Goal: Transaction & Acquisition: Book appointment/travel/reservation

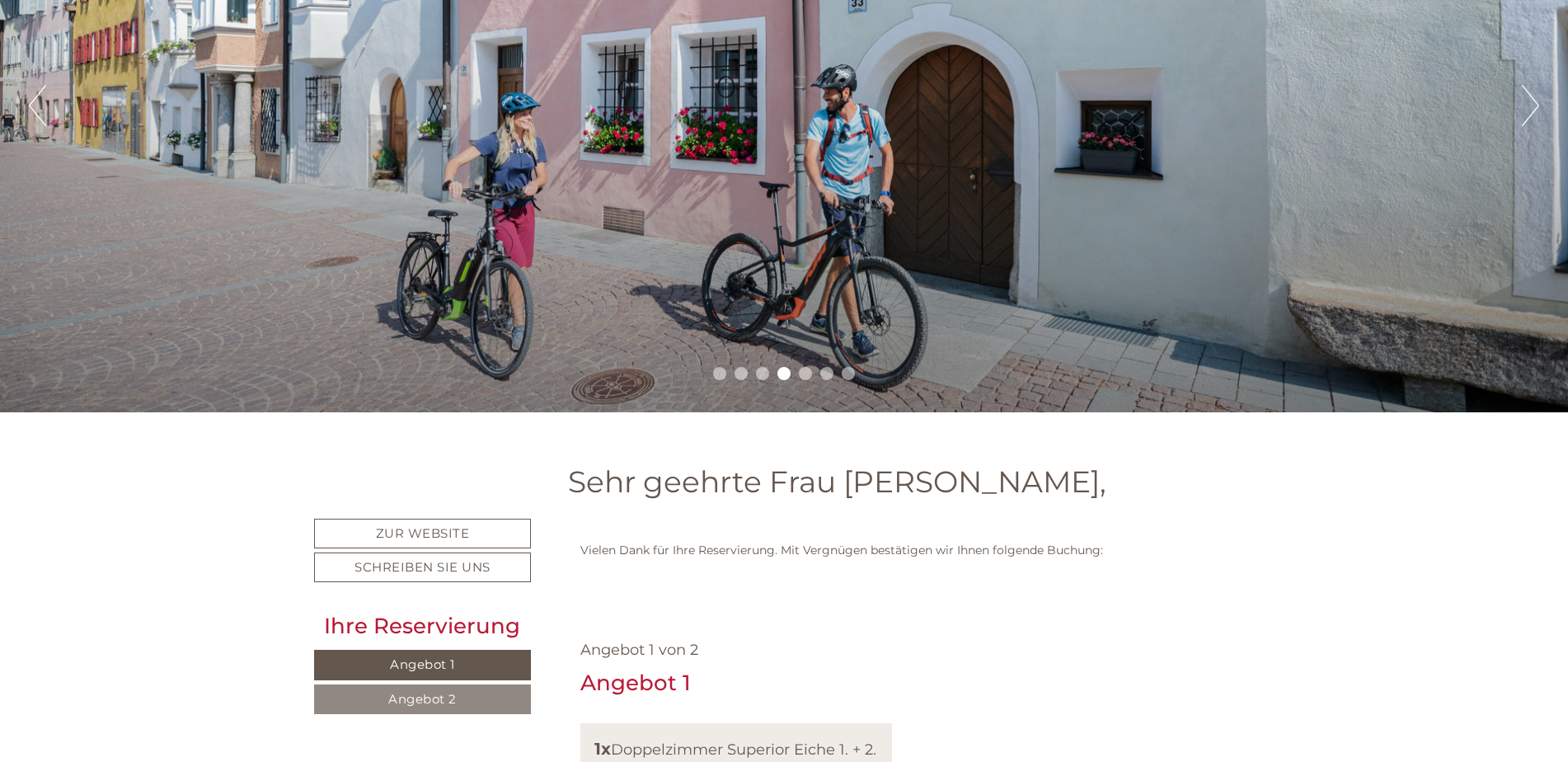
scroll to position [329, 0]
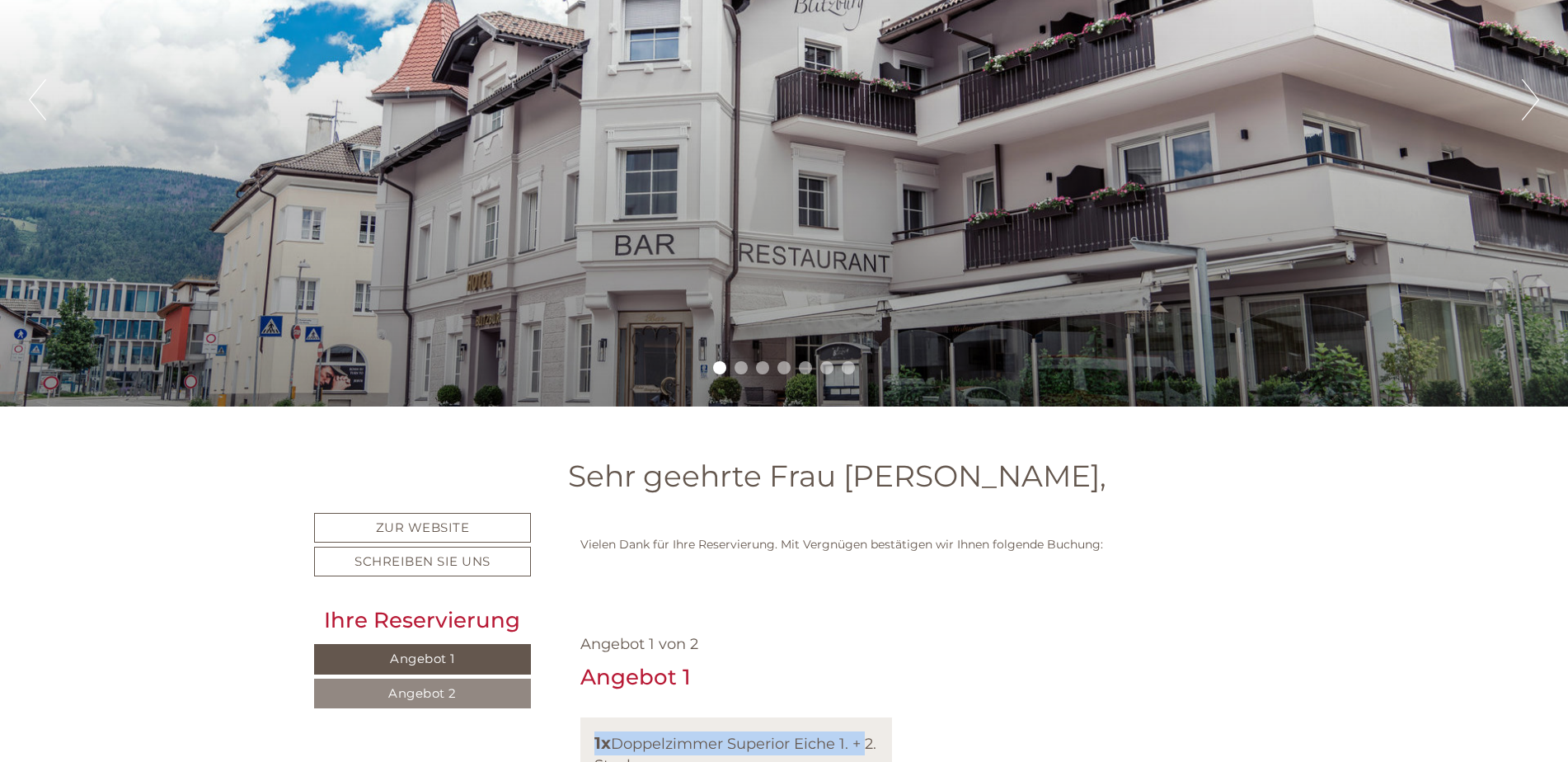
drag, startPoint x: 595, startPoint y: 738, endPoint x: 866, endPoint y: 743, distance: 271.0
click at [866, 743] on div "1x Doppelzimmer Superior Eiche 1. + 2. Stock" at bounding box center [737, 753] width 284 height 44
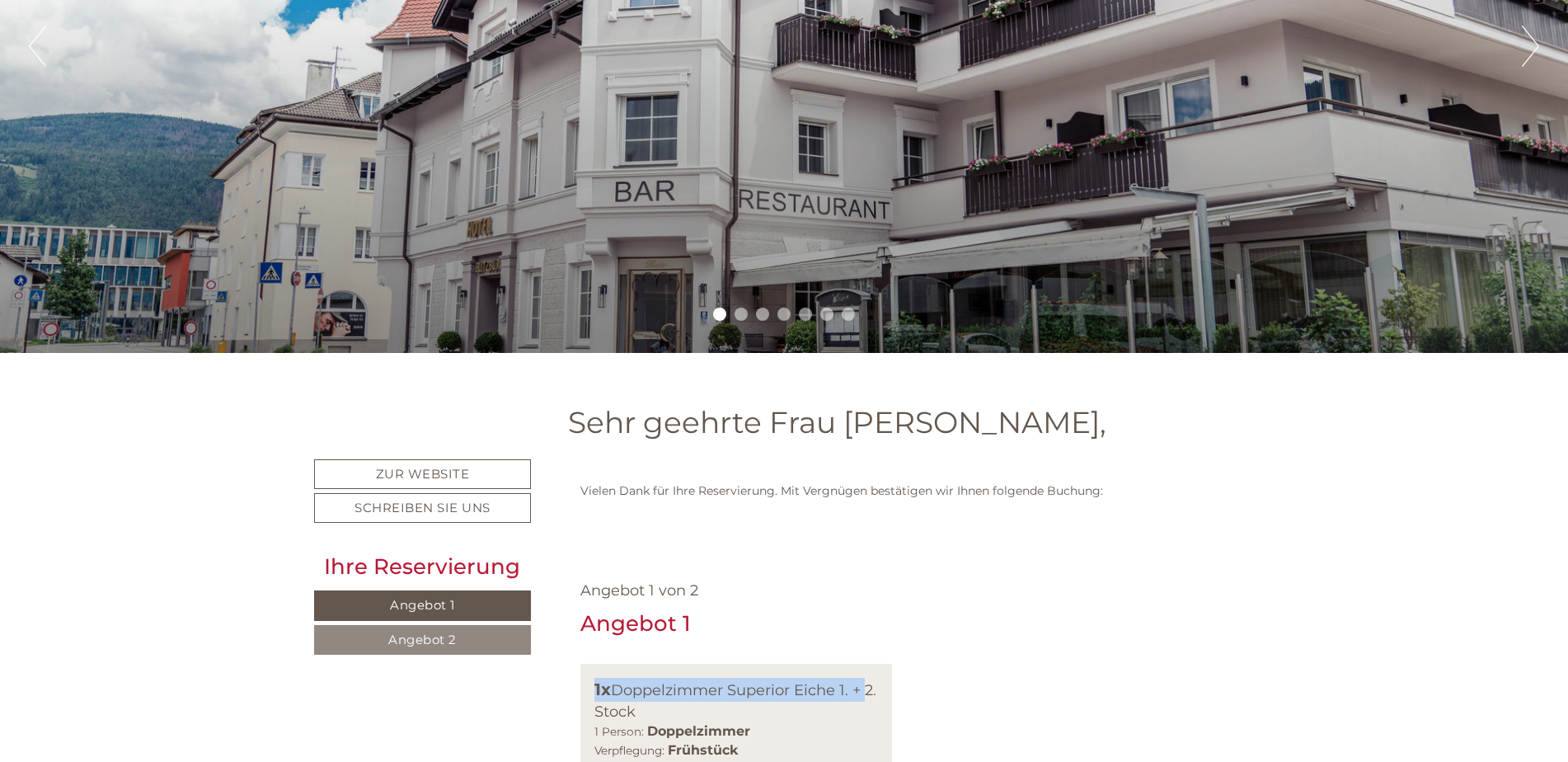
scroll to position [412, 0]
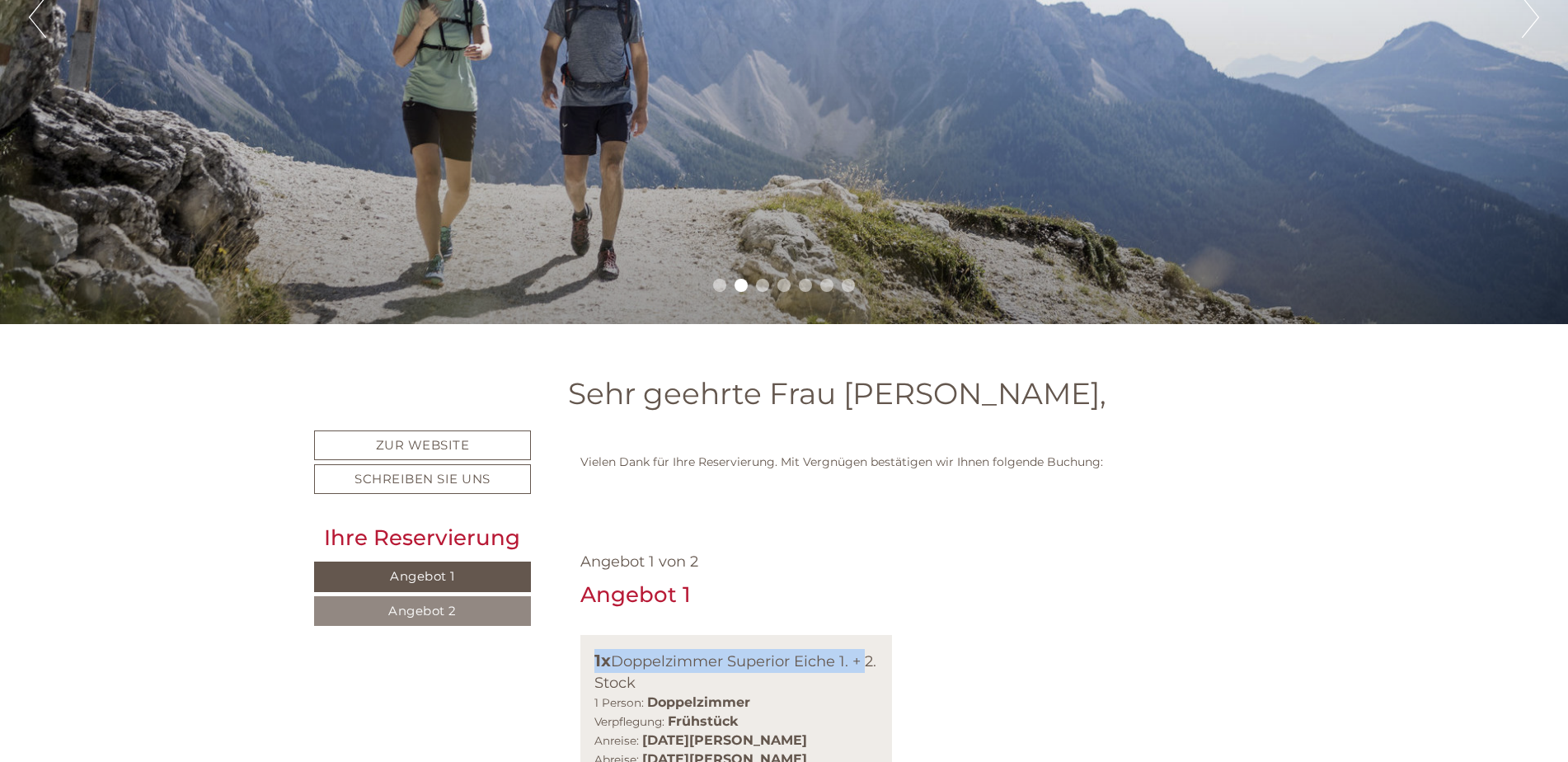
drag, startPoint x: 597, startPoint y: 682, endPoint x: 660, endPoint y: 678, distance: 63.1
click at [660, 678] on div "1x Doppelzimmer Superior Eiche 1. + 2. Stock" at bounding box center [737, 670] width 284 height 44
drag, startPoint x: 660, startPoint y: 678, endPoint x: 773, endPoint y: 705, distance: 116.2
click at [773, 705] on div "1 Person: Doppelzimmer Verpflegung: Frühstück" at bounding box center [737, 713] width 284 height 38
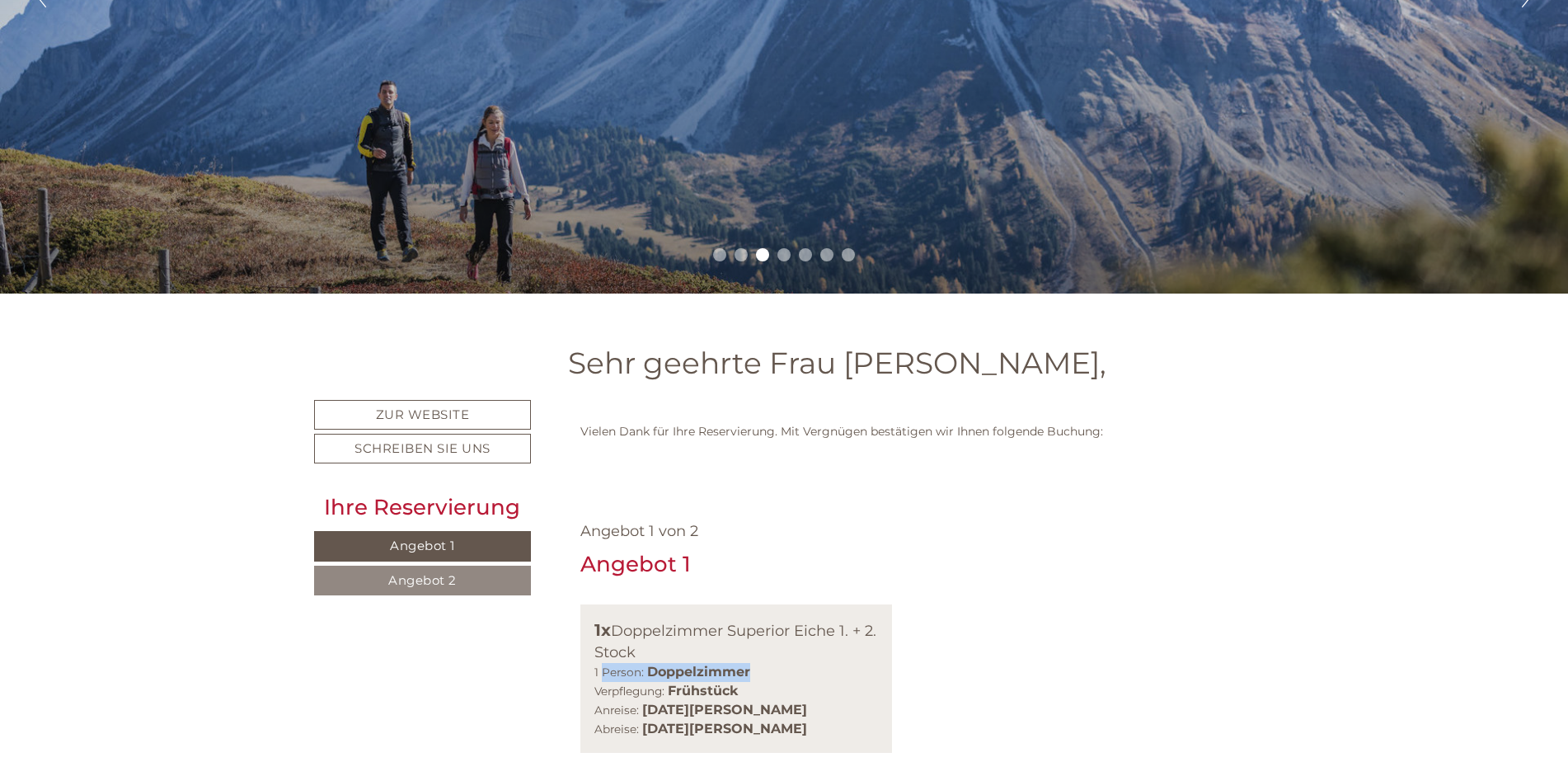
scroll to position [495, 0]
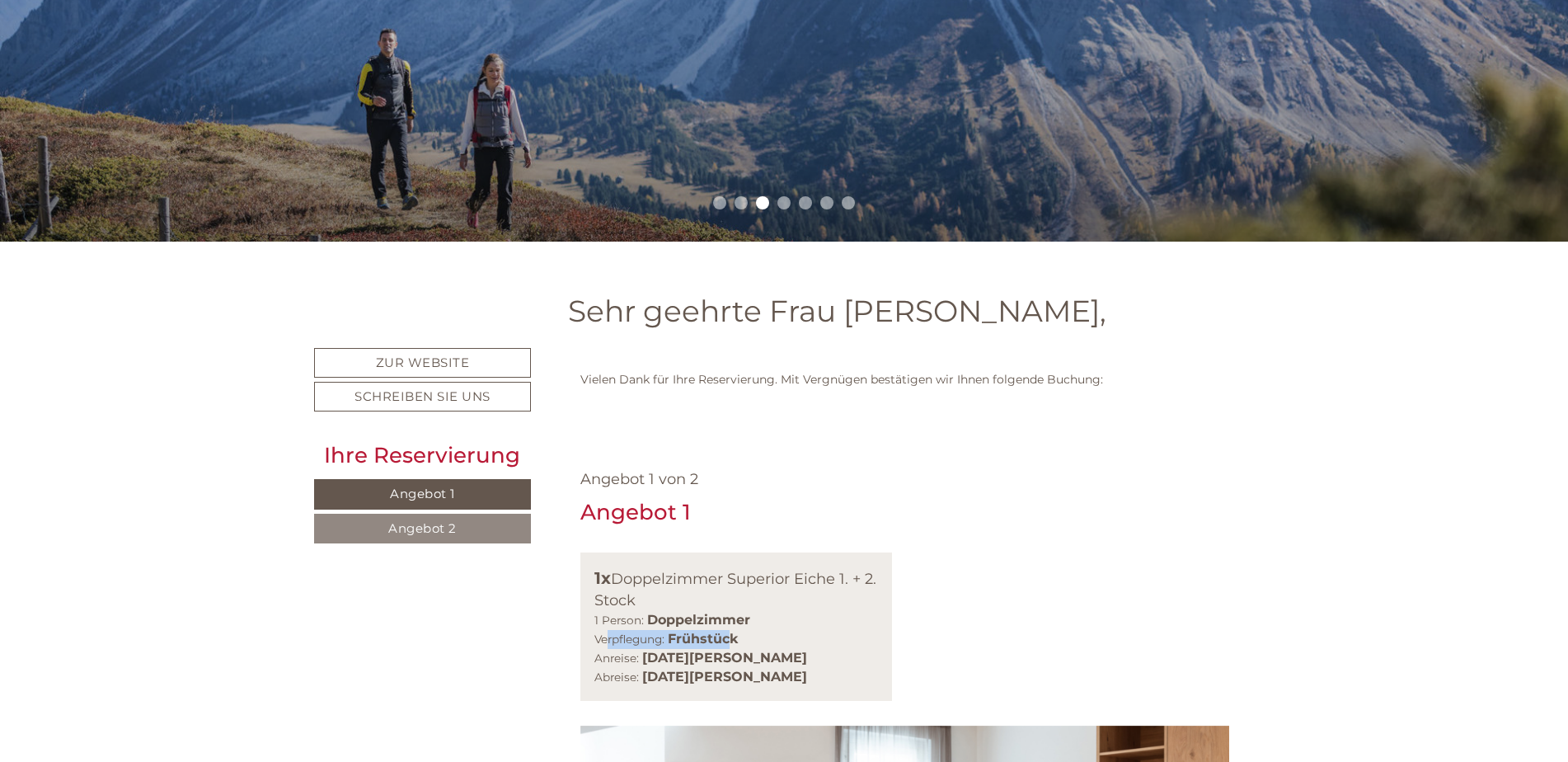
drag, startPoint x: 608, startPoint y: 635, endPoint x: 732, endPoint y: 647, distance: 124.6
click at [732, 647] on div "1 Person: Doppelzimmer Verpflegung: Frühstück" at bounding box center [737, 630] width 284 height 38
drag, startPoint x: 732, startPoint y: 647, endPoint x: 828, endPoint y: 665, distance: 97.7
click at [828, 665] on div "Anreise: [DATE][PERSON_NAME] Abreise: [DATE][PERSON_NAME]" at bounding box center [737, 668] width 284 height 38
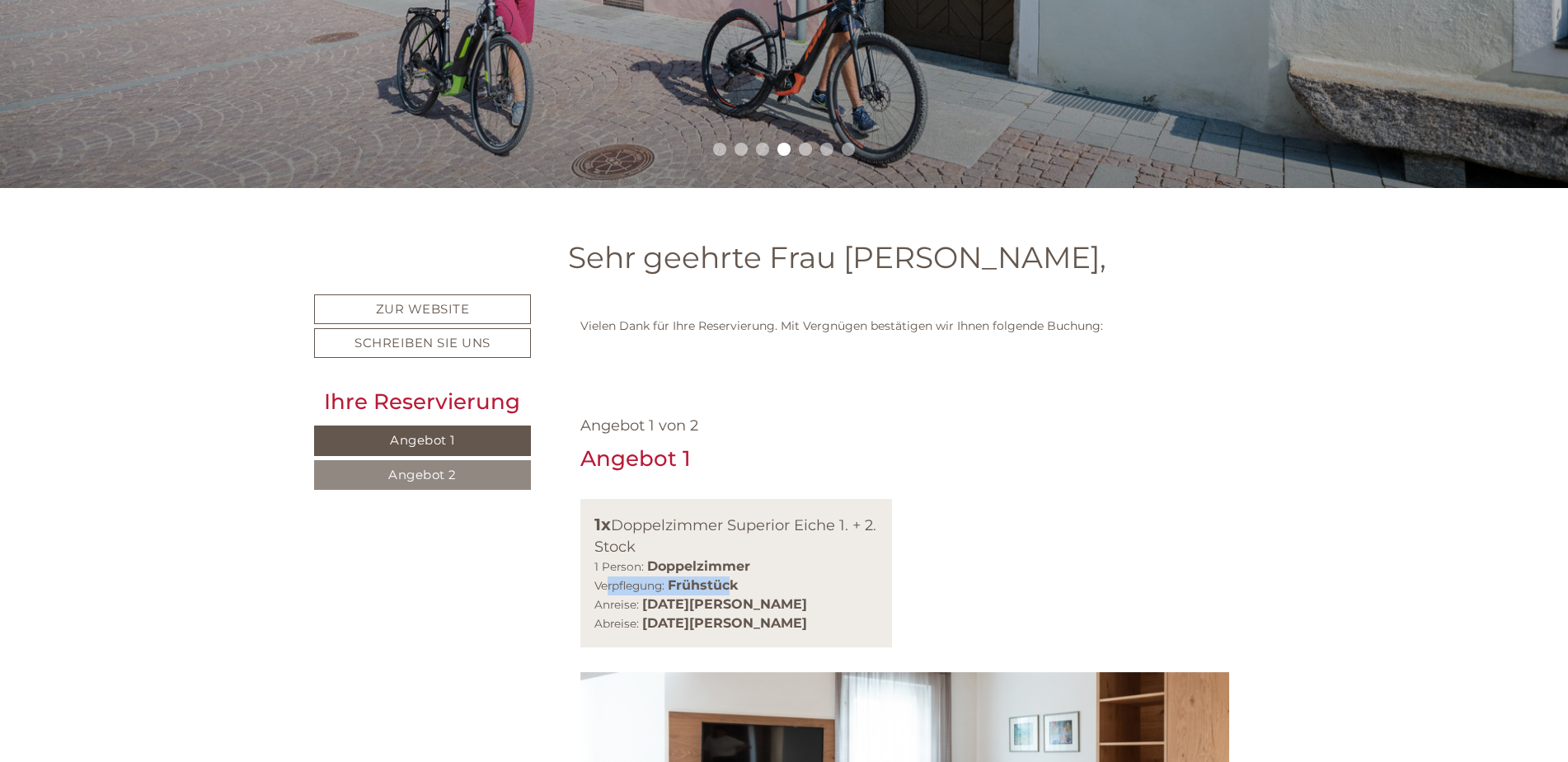
scroll to position [577, 0]
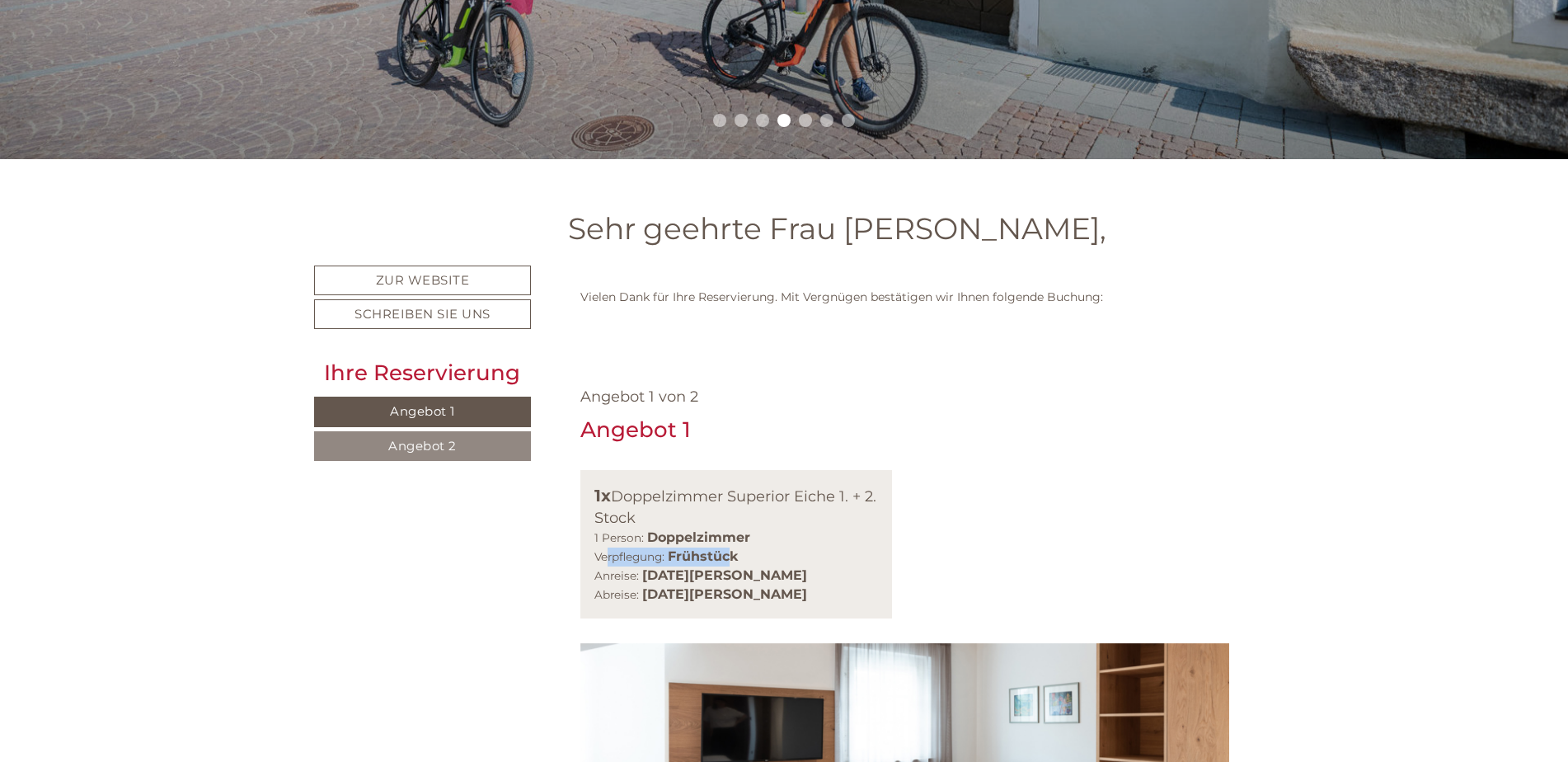
click at [654, 580] on b "[DATE][PERSON_NAME]" at bounding box center [725, 575] width 165 height 16
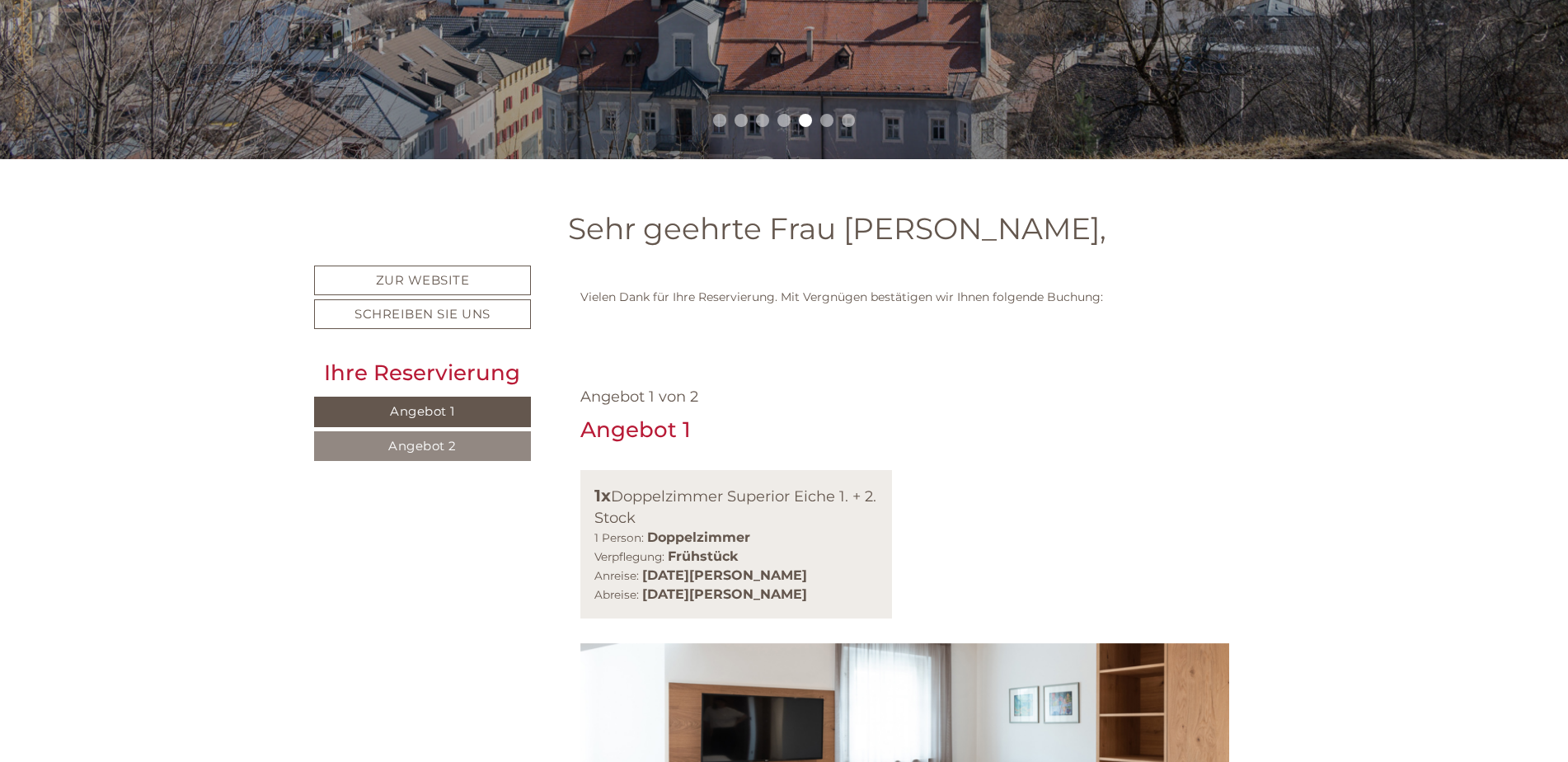
drag, startPoint x: 642, startPoint y: 572, endPoint x: 815, endPoint y: 576, distance: 173.0
click at [815, 576] on div "Anreise: [DATE][PERSON_NAME] Abreise: [DATE][PERSON_NAME]" at bounding box center [737, 585] width 284 height 38
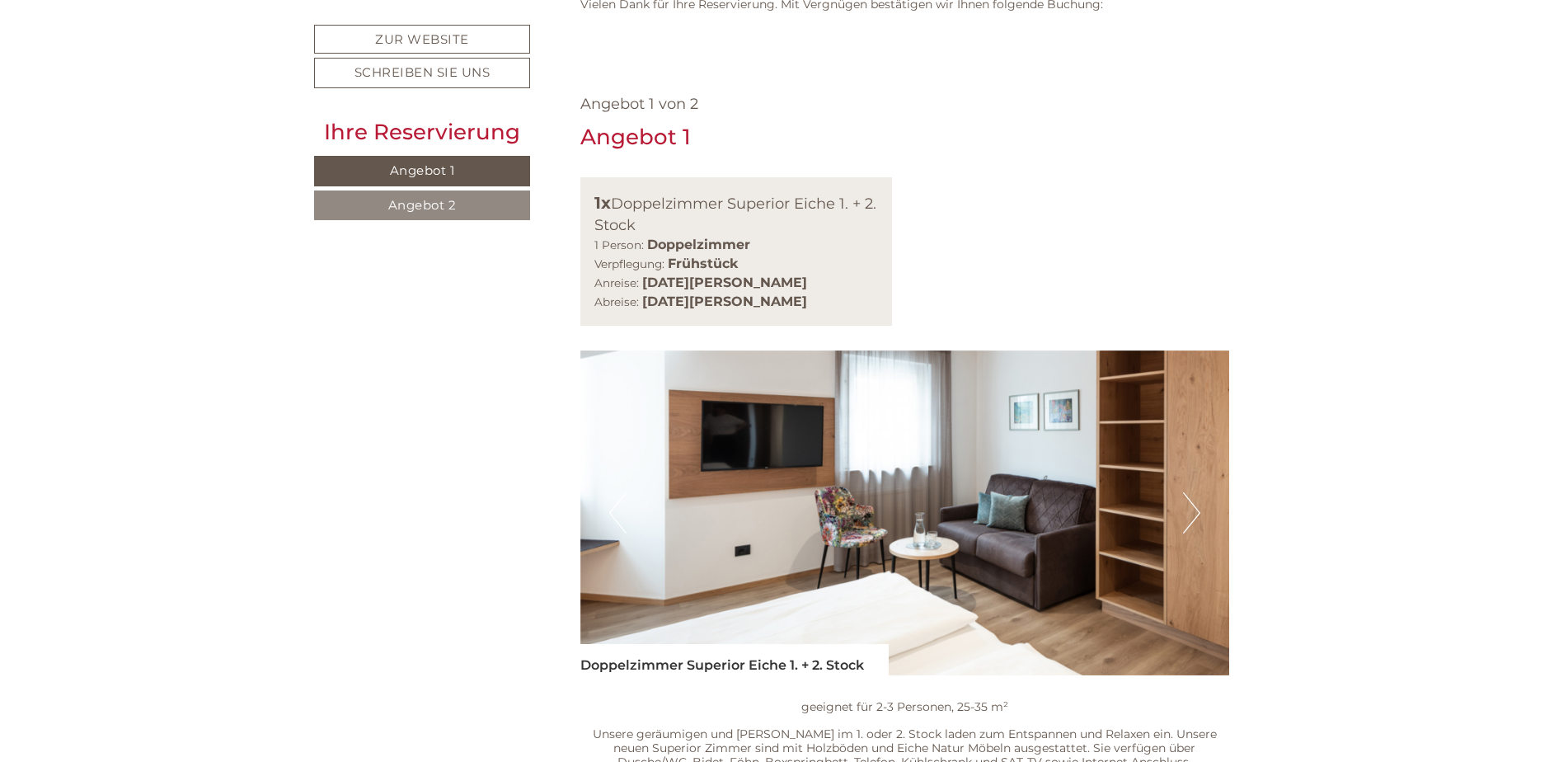
scroll to position [907, 0]
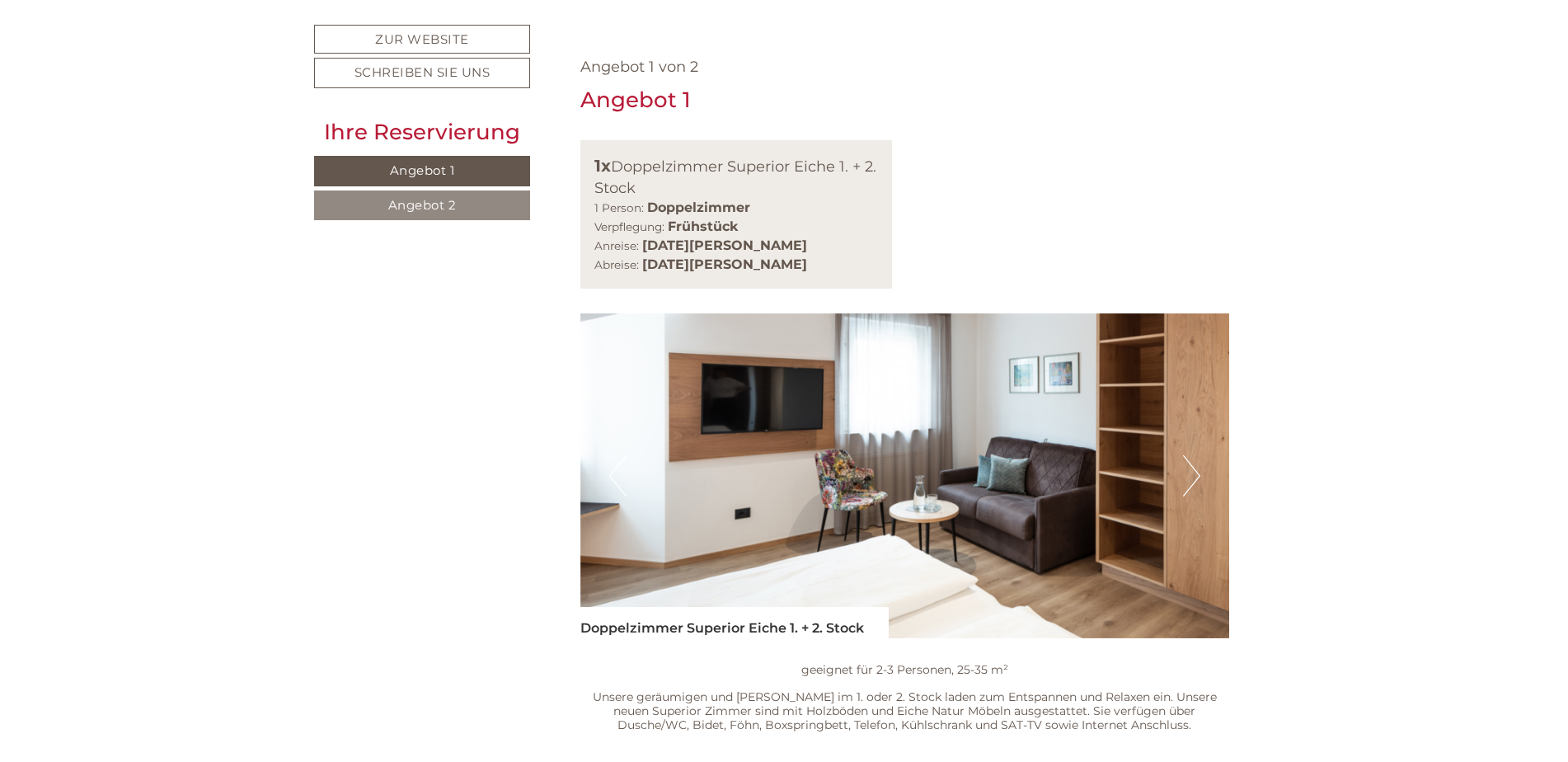
click at [946, 228] on div "1x Doppelzimmer Superior Eiche 1. + 2. Stock 1 Person: Doppelzimmer Verpflegung…" at bounding box center [905, 214] width 674 height 148
drag, startPoint x: 593, startPoint y: 166, endPoint x: 823, endPoint y: 267, distance: 251.2
click at [823, 267] on div "1x Doppelzimmer Superior Eiche 1. + 2. Stock 1 Person: Doppelzimmer Verpflegung…" at bounding box center [737, 214] width 312 height 148
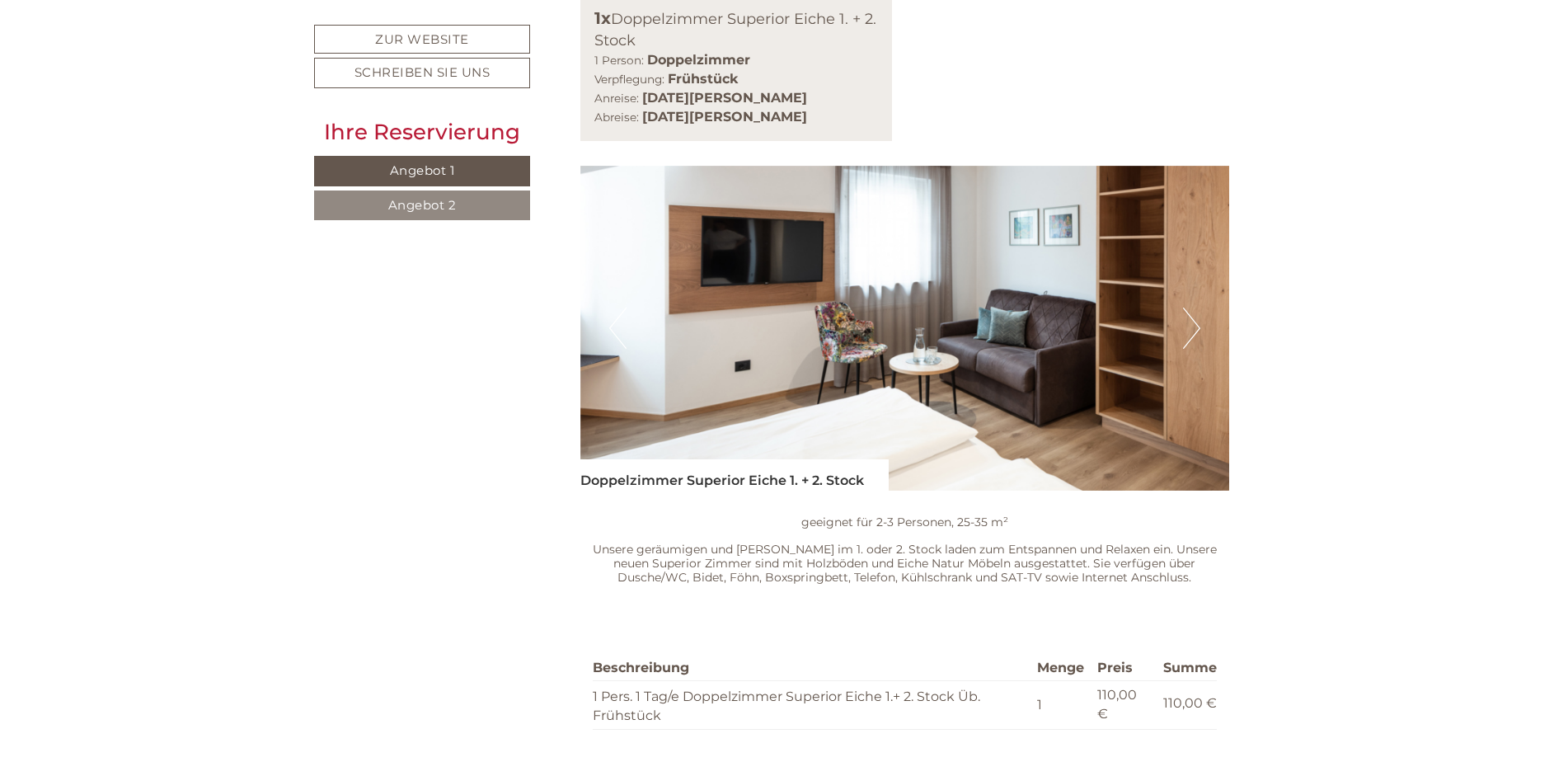
scroll to position [1071, 0]
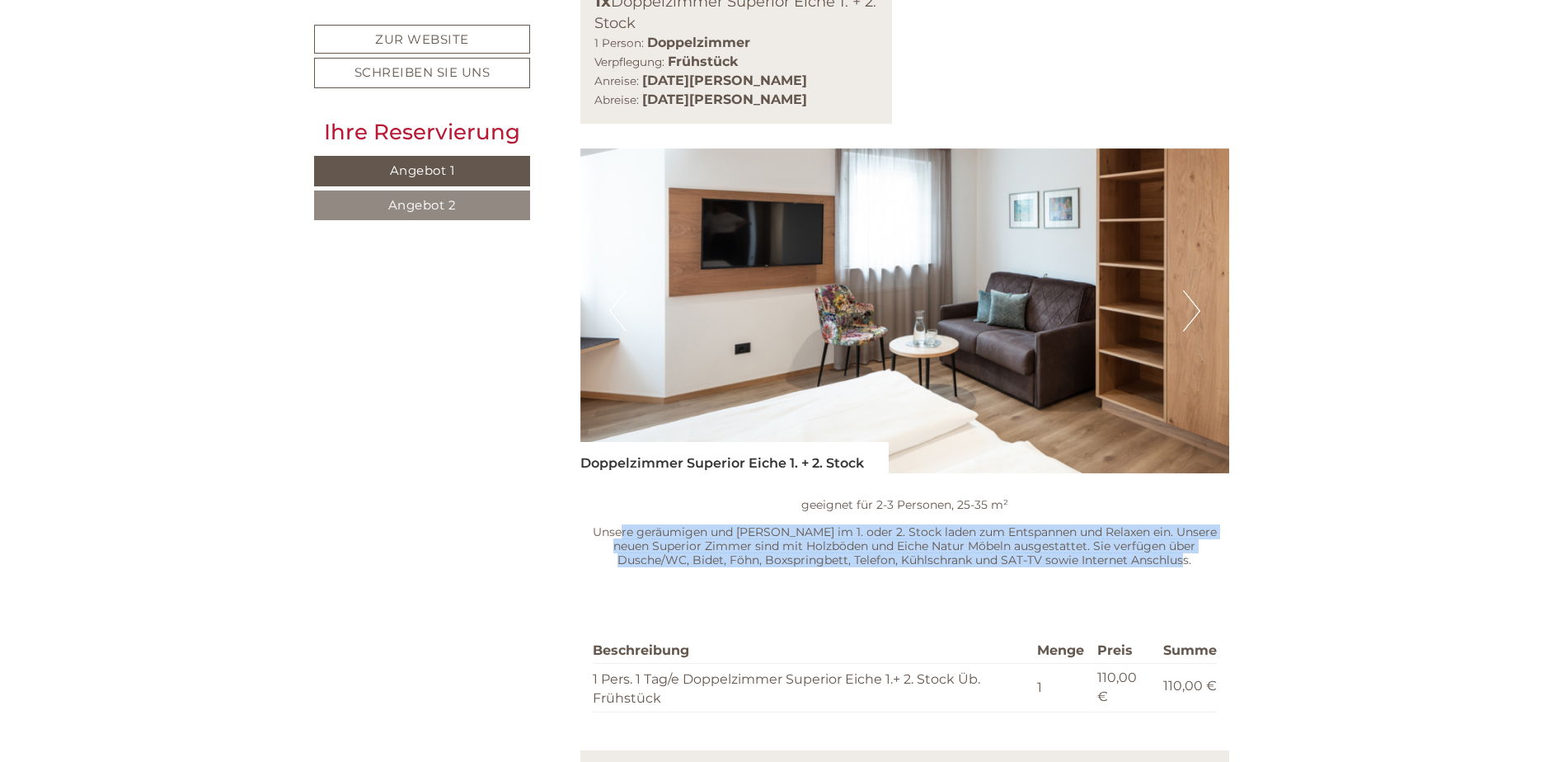
drag, startPoint x: 628, startPoint y: 532, endPoint x: 1185, endPoint y: 570, distance: 558.3
click at [1185, 570] on div "geeignet für 2-3 Personen, 25-35 m² Unsere geräumigen und [PERSON_NAME] im 1. o…" at bounding box center [905, 537] width 649 height 127
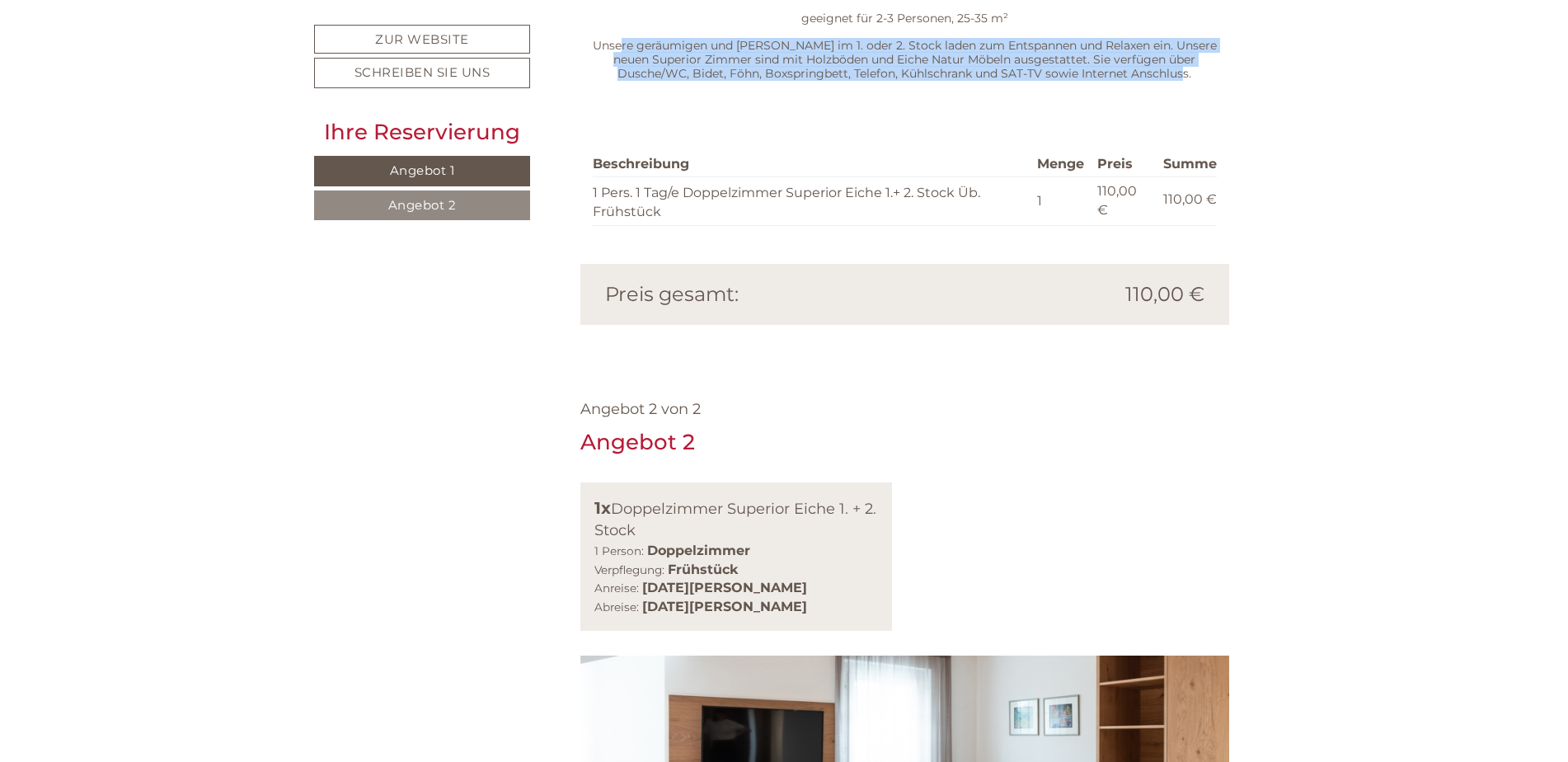
scroll to position [1566, 0]
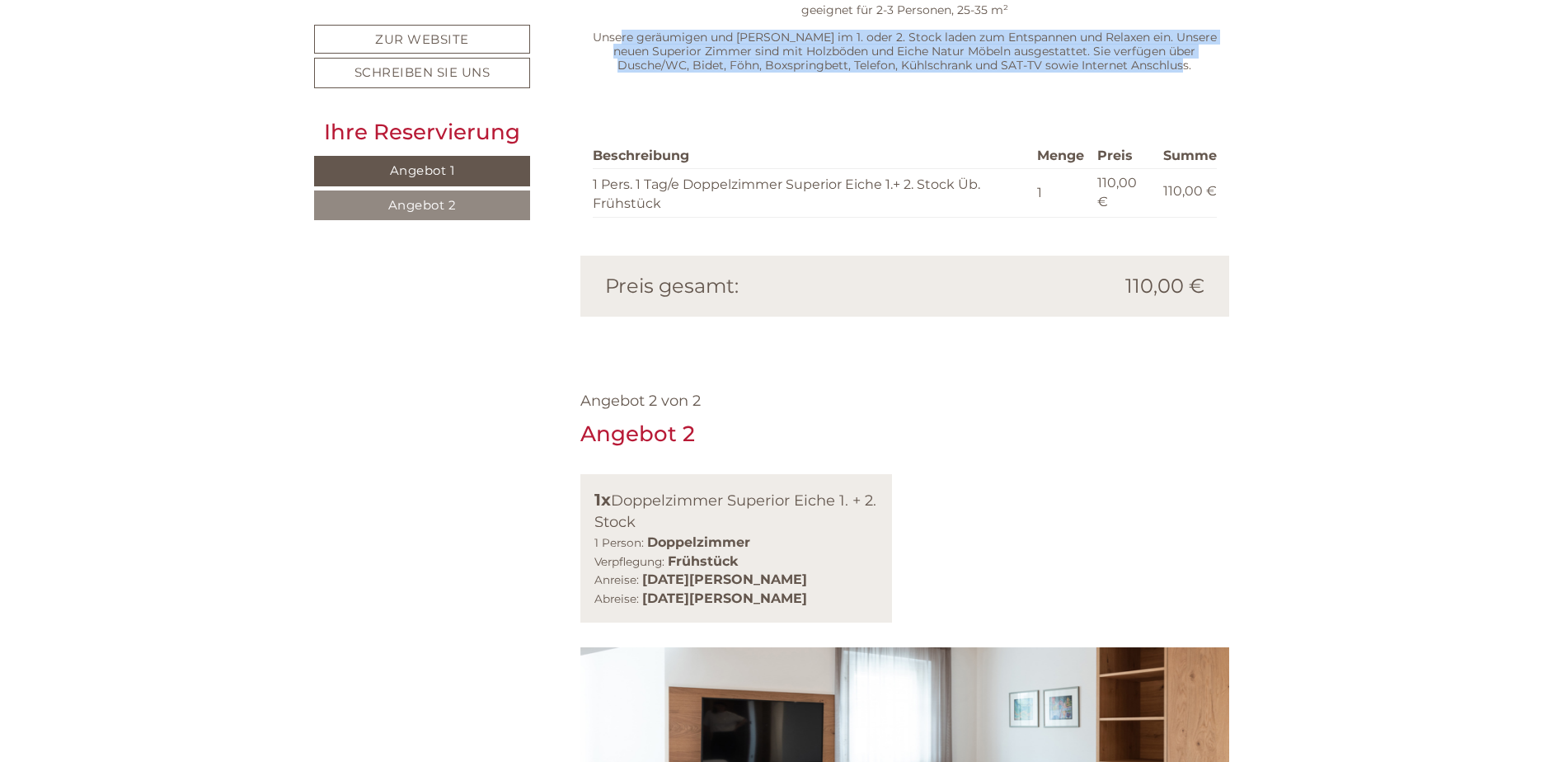
drag, startPoint x: 654, startPoint y: 579, endPoint x: 822, endPoint y: 584, distance: 168.1
click at [822, 584] on div "Anreise: [DATE][PERSON_NAME] Abreise: [DATE][PERSON_NAME]" at bounding box center [737, 589] width 284 height 38
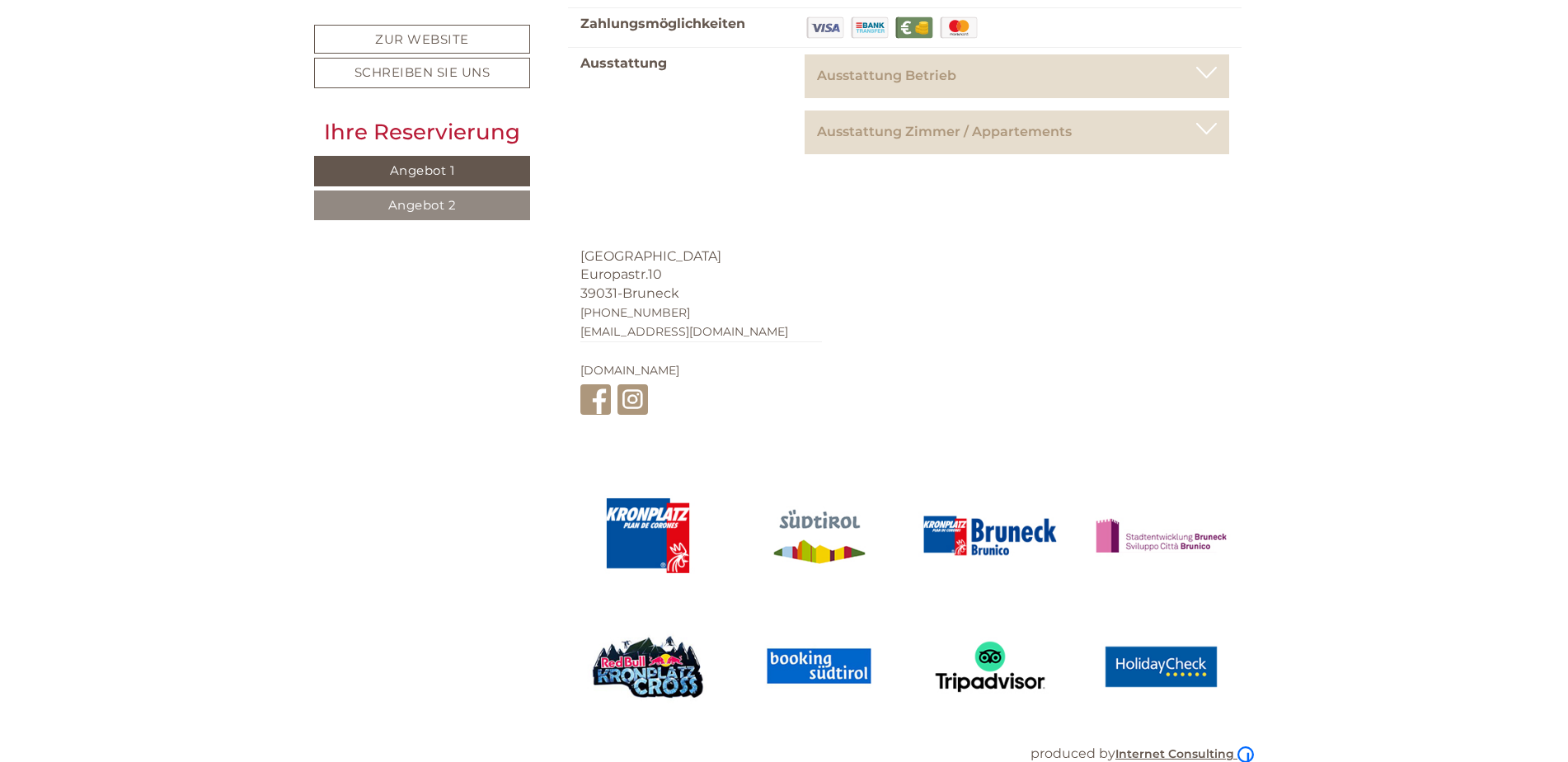
scroll to position [3949, 0]
